Goal: Transaction & Acquisition: Purchase product/service

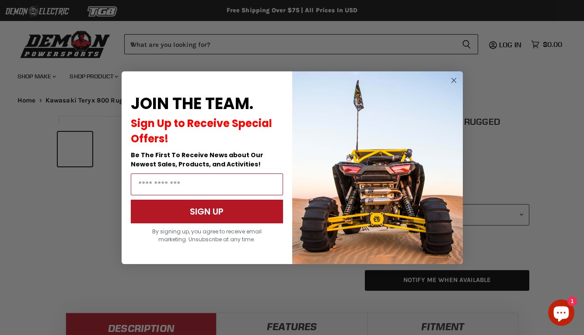
click at [454, 80] on icon "Close dialog" at bounding box center [454, 80] width 4 height 4
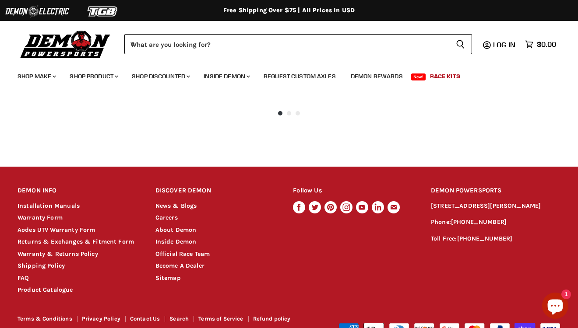
scroll to position [688, 0]
